Goal: Task Accomplishment & Management: Manage account settings

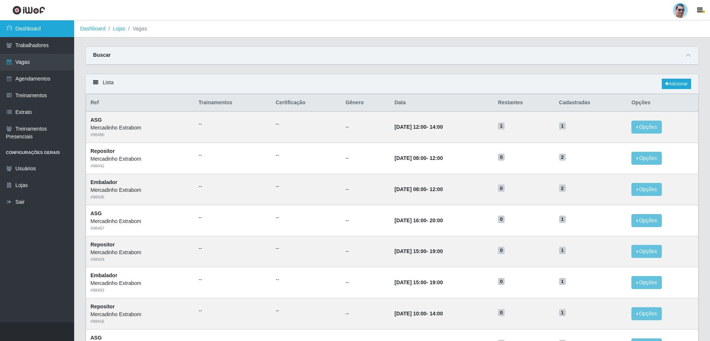
click at [61, 30] on link "Dashboard" at bounding box center [37, 28] width 74 height 17
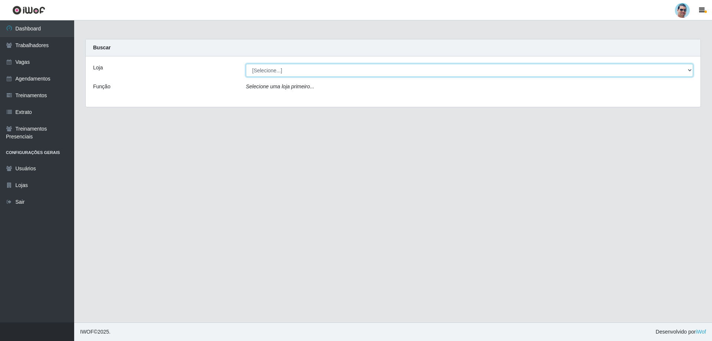
click at [269, 69] on select "[Selecione...] Mercadinho Extrabom" at bounding box center [469, 70] width 447 height 13
select select "175"
click at [246, 64] on select "[Selecione...] Mercadinho Extrabom" at bounding box center [469, 70] width 447 height 13
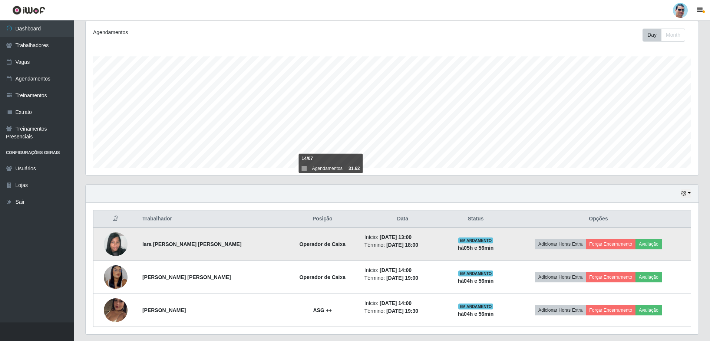
scroll to position [111, 0]
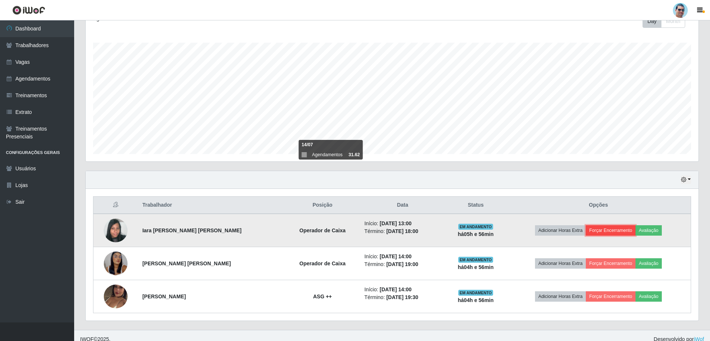
click at [602, 234] on button "Forçar Encerramento" at bounding box center [611, 230] width 50 height 10
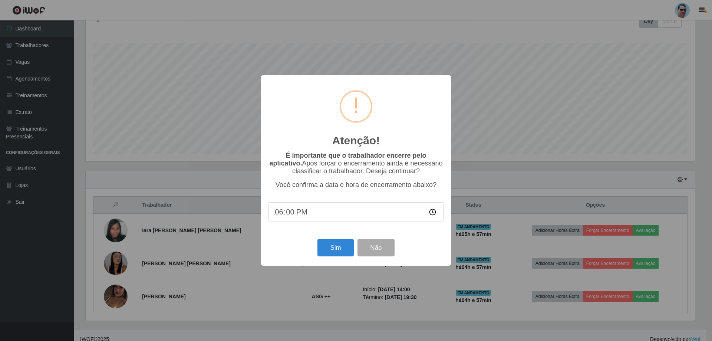
click at [292, 217] on input "18:00" at bounding box center [355, 212] width 175 height 20
type input "18:06"
click at [343, 249] on button "Sim" at bounding box center [335, 247] width 36 height 17
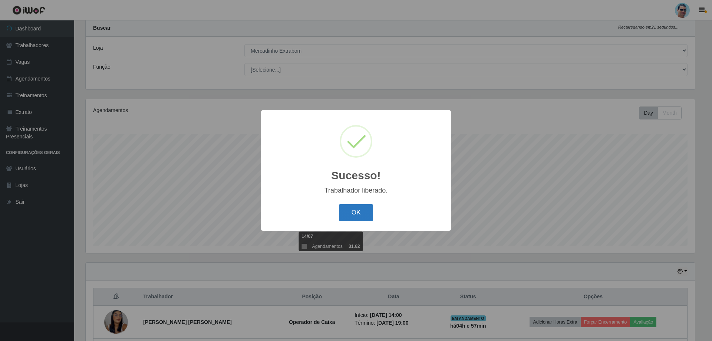
click at [358, 215] on button "OK" at bounding box center [356, 212] width 34 height 17
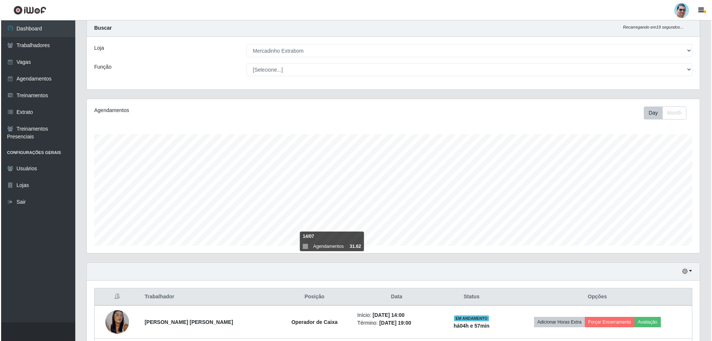
scroll to position [86, 0]
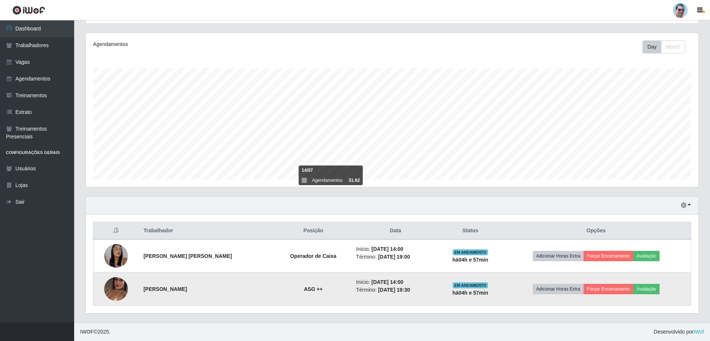
drag, startPoint x: 141, startPoint y: 284, endPoint x: 199, endPoint y: 294, distance: 58.3
click at [199, 294] on td "[PERSON_NAME]" at bounding box center [207, 289] width 136 height 33
copy strong "[PERSON_NAME]"
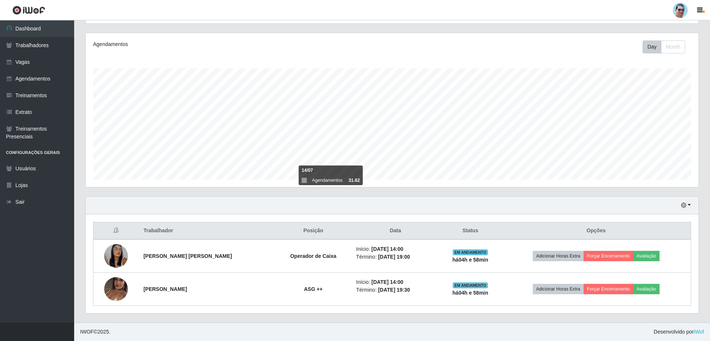
click at [284, 62] on div "Agendamentos Day Month 14/07 Agendamentos 31.62" at bounding box center [392, 110] width 613 height 154
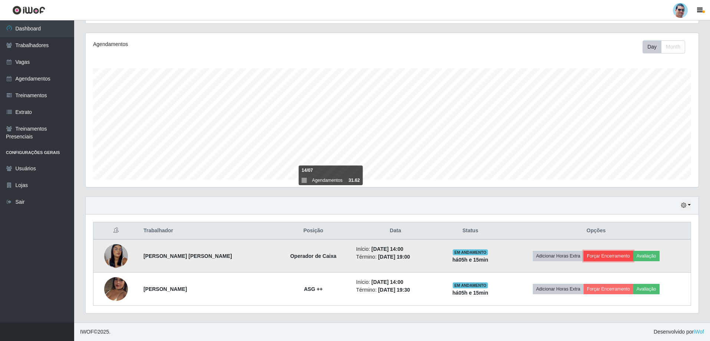
click at [618, 257] on button "Forçar Encerramento" at bounding box center [609, 256] width 50 height 10
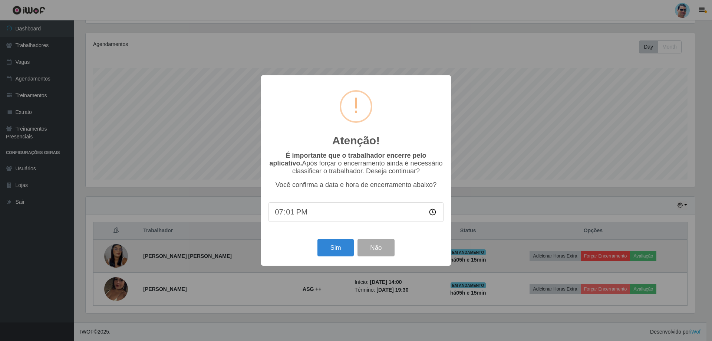
type input "19:15"
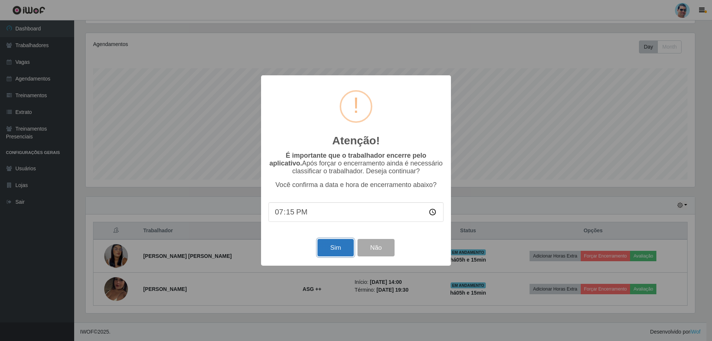
click at [344, 247] on button "Sim" at bounding box center [335, 247] width 36 height 17
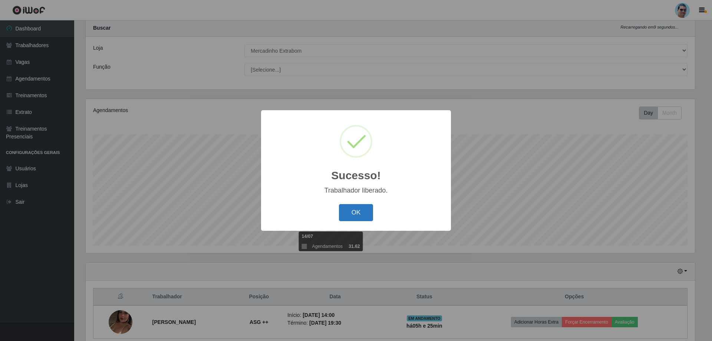
click at [363, 212] on button "OK" at bounding box center [356, 212] width 34 height 17
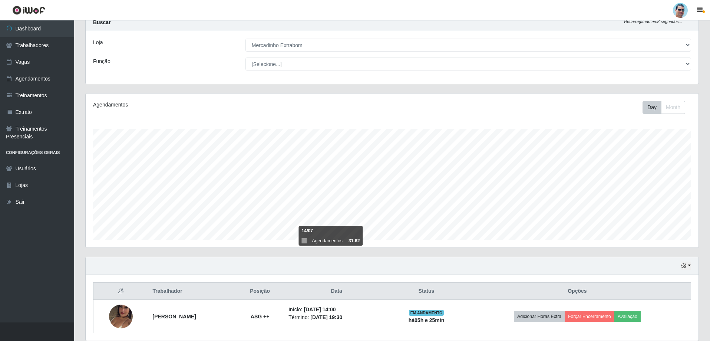
scroll to position [0, 0]
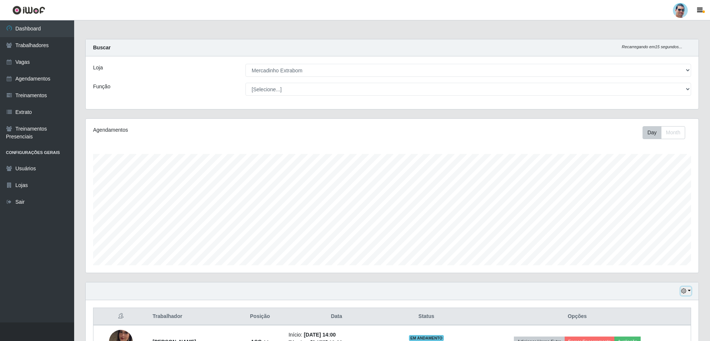
click at [688, 291] on button "button" at bounding box center [686, 291] width 10 height 9
click at [653, 263] on button "1 Semana" at bounding box center [661, 263] width 59 height 16
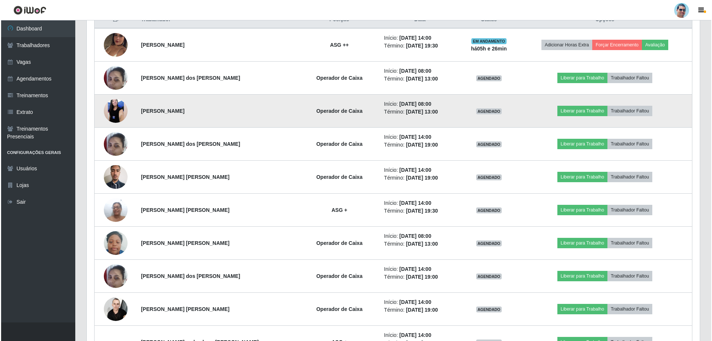
scroll to position [334, 0]
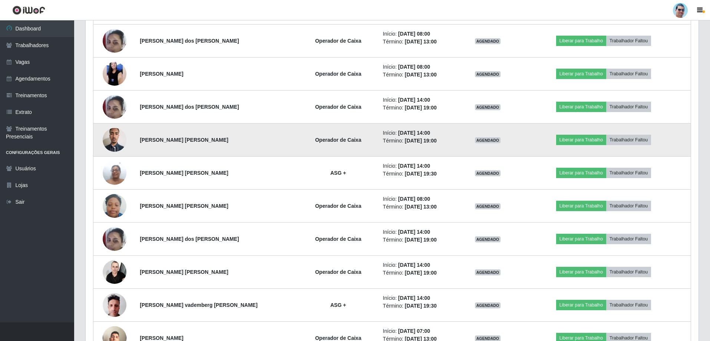
click at [114, 137] on img at bounding box center [115, 140] width 24 height 32
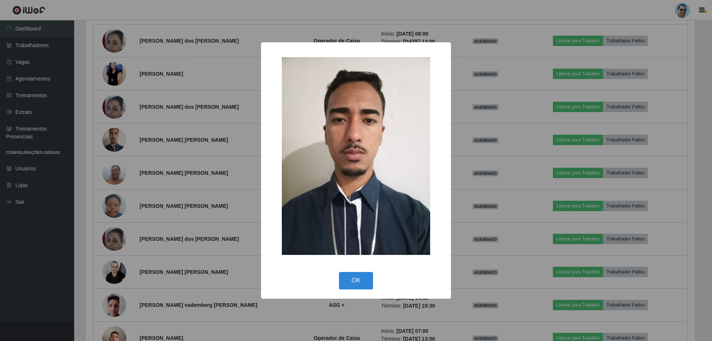
click at [234, 142] on div "× OK Cancel" at bounding box center [356, 170] width 712 height 341
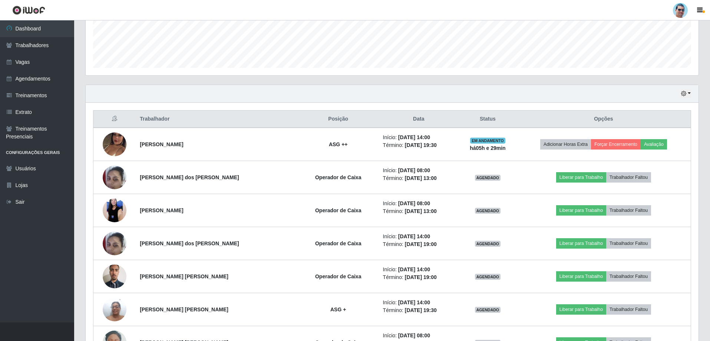
scroll to position [174, 0]
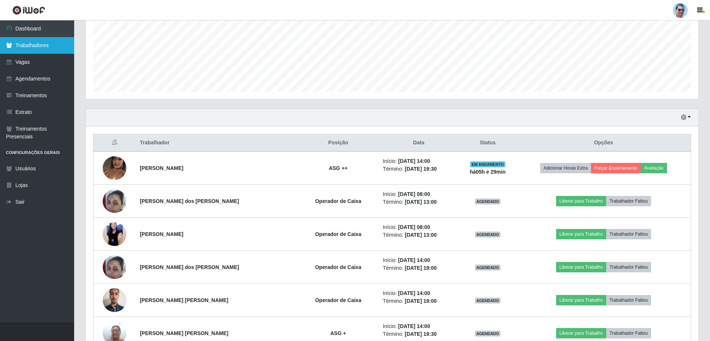
drag, startPoint x: 280, startPoint y: 120, endPoint x: 42, endPoint y: 46, distance: 249.4
click at [42, 46] on link "Trabalhadores" at bounding box center [37, 45] width 74 height 17
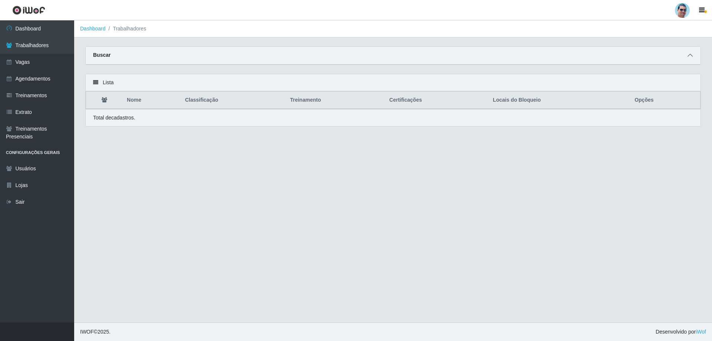
click at [686, 53] on span at bounding box center [690, 55] width 9 height 9
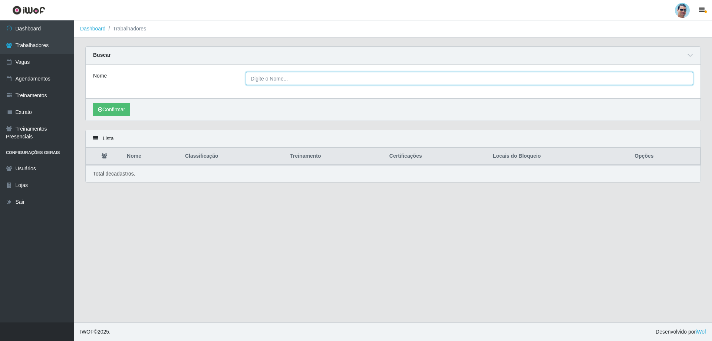
click at [287, 76] on input "Nome" at bounding box center [469, 78] width 447 height 13
paste input "[PERSON_NAME]"
type input "[PERSON_NAME]"
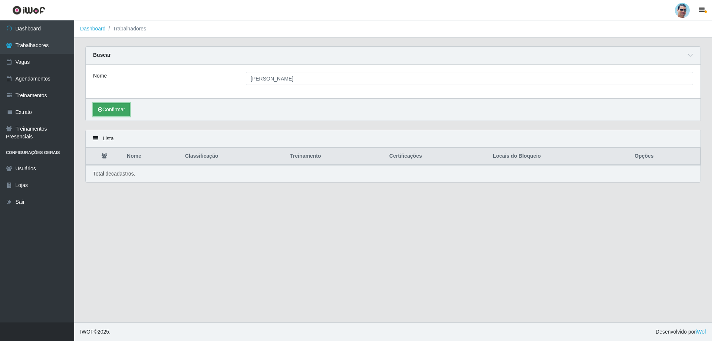
click at [109, 105] on button "Confirmar" at bounding box center [111, 109] width 37 height 13
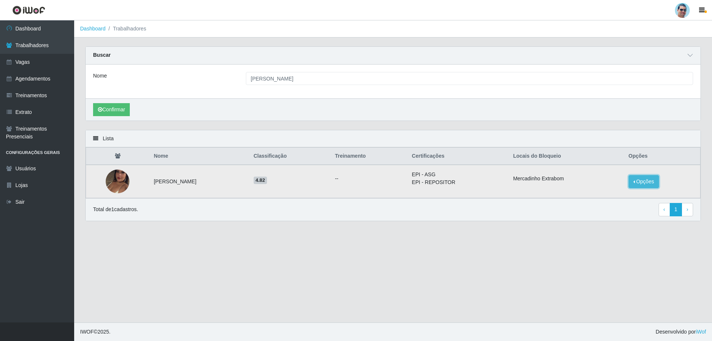
click at [642, 185] on button "Opções" at bounding box center [643, 181] width 30 height 13
click at [584, 174] on button "Bloquear - Empresa" at bounding box center [598, 173] width 60 height 16
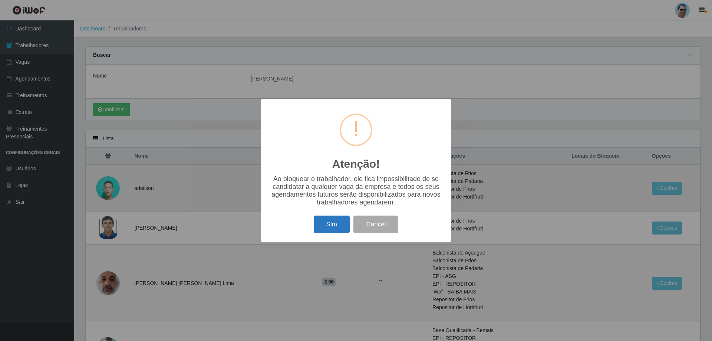
click at [335, 221] on button "Sim" at bounding box center [332, 223] width 36 height 17
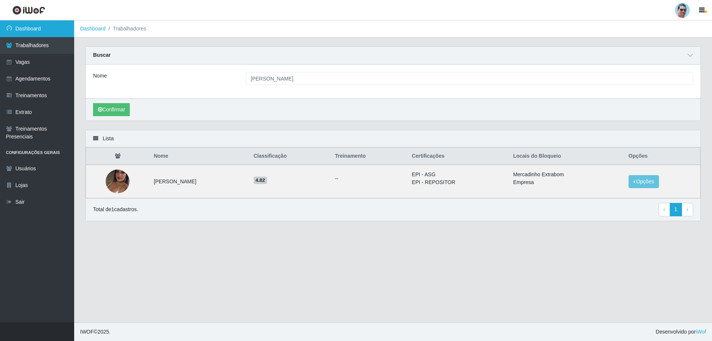
click at [30, 31] on link "Dashboard" at bounding box center [37, 28] width 74 height 17
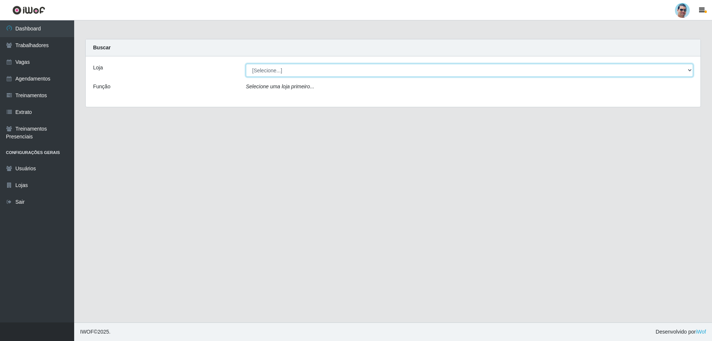
click at [268, 69] on select "[Selecione...] Mercadinho Extrabom" at bounding box center [469, 70] width 447 height 13
select select "175"
click at [246, 64] on select "[Selecione...] Mercadinho Extrabom" at bounding box center [469, 70] width 447 height 13
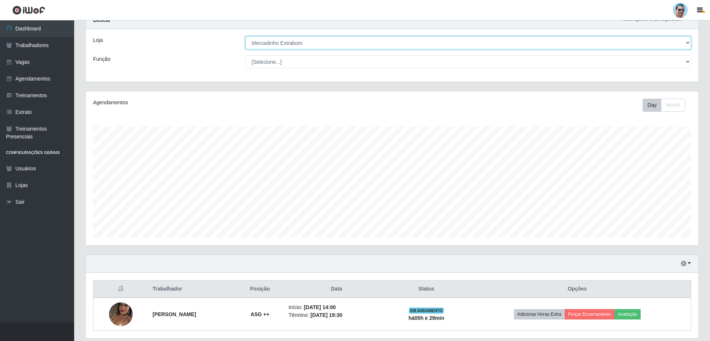
scroll to position [53, 0]
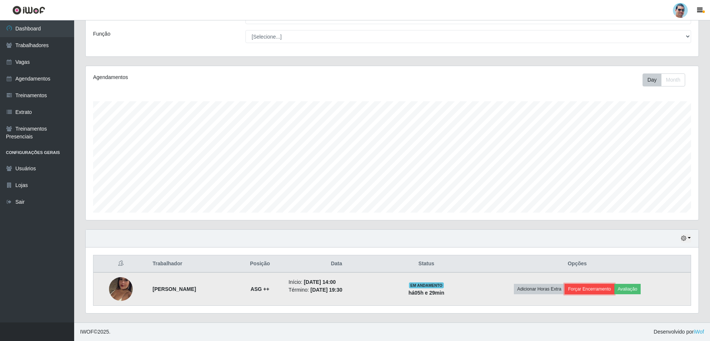
click at [603, 286] on button "Forçar Encerramento" at bounding box center [590, 289] width 50 height 10
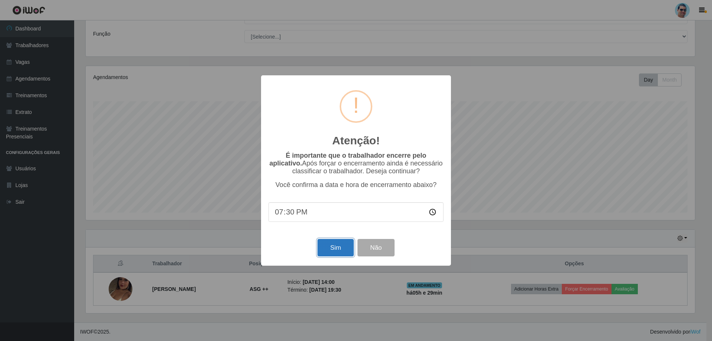
click at [338, 243] on button "Sim" at bounding box center [335, 247] width 36 height 17
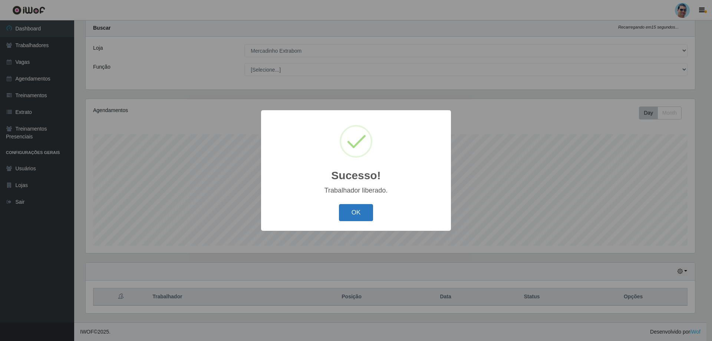
click at [359, 217] on button "OK" at bounding box center [356, 212] width 34 height 17
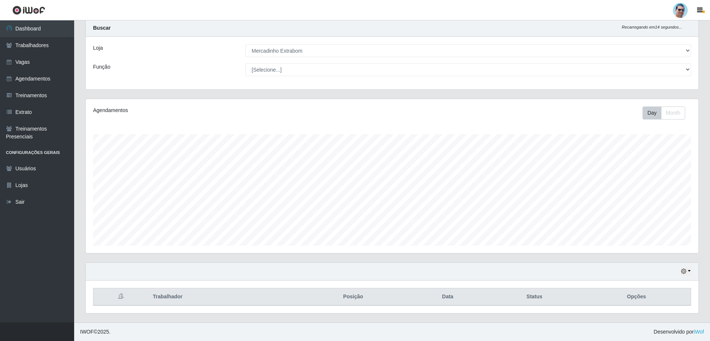
scroll to position [154, 613]
